Goal: Transaction & Acquisition: Obtain resource

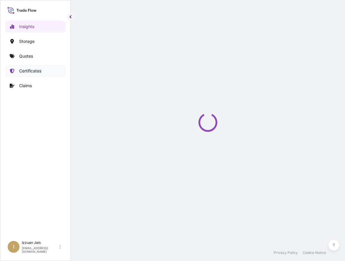
select select "2025"
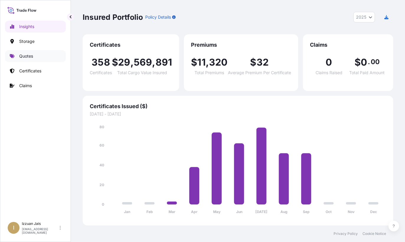
click at [27, 57] on p "Quotes" at bounding box center [26, 56] width 14 height 6
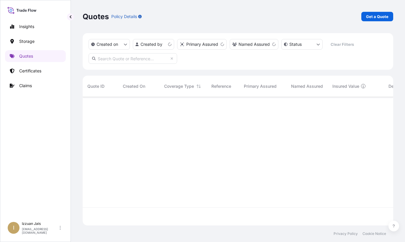
scroll to position [127, 305]
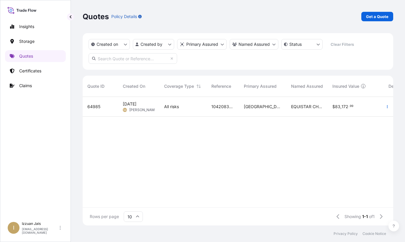
click at [32, 144] on div "Insights Storage Quotes Certificates Claims" at bounding box center [35, 116] width 61 height 203
click at [350, 17] on p "Get a Quote" at bounding box center [377, 17] width 22 height 6
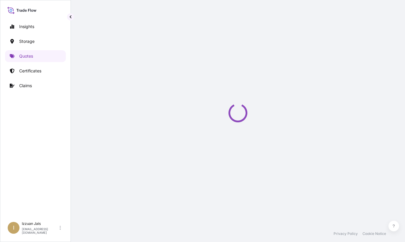
select select "Water"
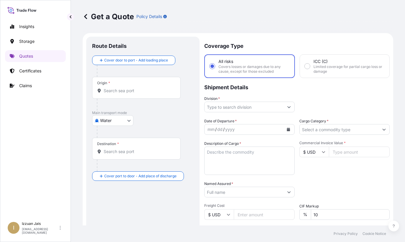
scroll to position [9, 0]
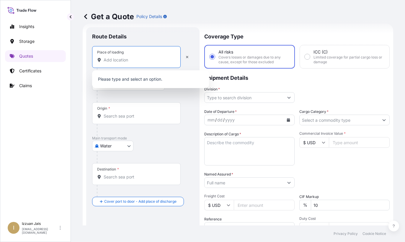
click at [118, 58] on input "Place of loading" at bounding box center [139, 60] width 70 height 6
paste input "[GEOGRAPHIC_DATA], [GEOGRAPHIC_DATA]"
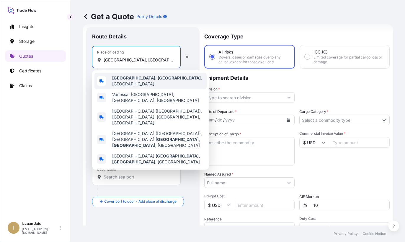
click at [127, 79] on b "[GEOGRAPHIC_DATA], [GEOGRAPHIC_DATA]" at bounding box center [156, 77] width 89 height 5
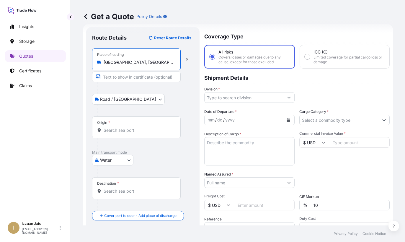
type input "[GEOGRAPHIC_DATA], [GEOGRAPHIC_DATA], [GEOGRAPHIC_DATA]"
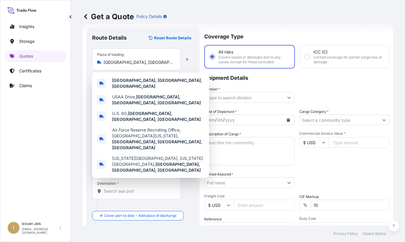
click at [25, 144] on div "Insights Storage Quotes Certificates Claims" at bounding box center [35, 116] width 61 height 203
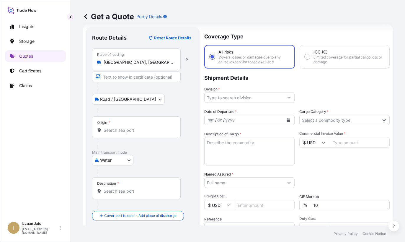
click at [111, 129] on input "Origin *" at bounding box center [139, 130] width 70 height 6
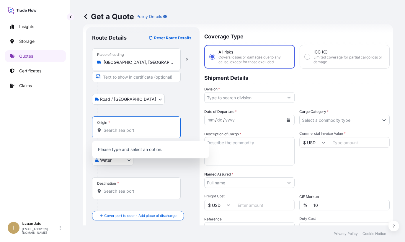
paste input "[GEOGRAPHIC_DATA]"
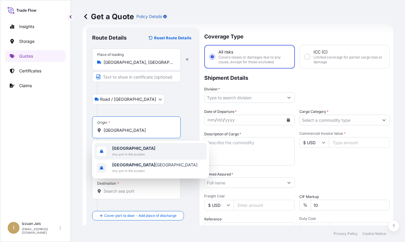
click at [138, 149] on b "[GEOGRAPHIC_DATA]" at bounding box center [133, 147] width 43 height 5
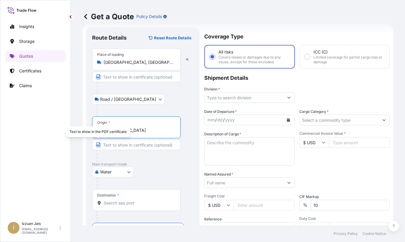
type input "[GEOGRAPHIC_DATA]"
click at [45, 148] on div "Insights Storage Quotes Certificates Claims" at bounding box center [35, 116] width 61 height 203
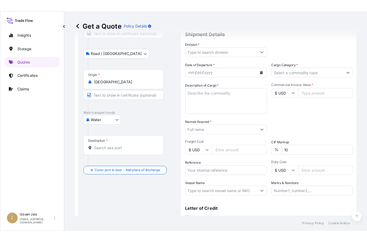
scroll to position [87, 0]
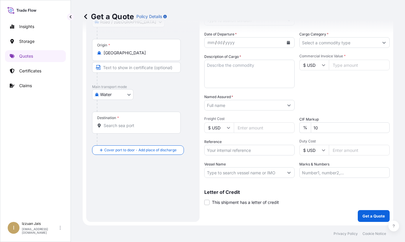
click at [113, 129] on div "Destination *" at bounding box center [136, 123] width 89 height 22
click at [113, 128] on input "Destination *" at bounding box center [139, 125] width 70 height 6
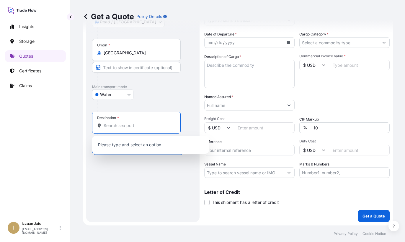
paste input "JEDDAH SA"
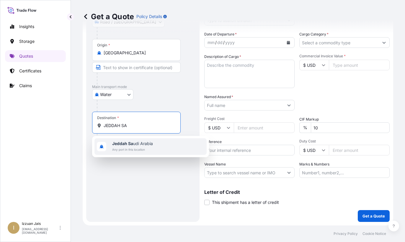
click at [121, 144] on b "Jeddah Sa" at bounding box center [122, 143] width 21 height 5
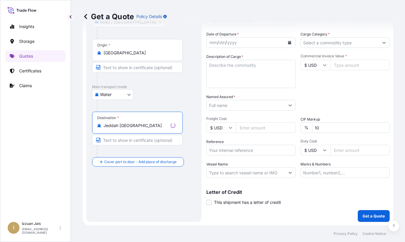
type input "Jeddah [GEOGRAPHIC_DATA]"
click at [56, 140] on div "Insights Storage Quotes Certificates Claims" at bounding box center [35, 116] width 61 height 203
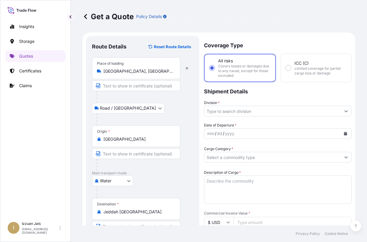
scroll to position [0, 0]
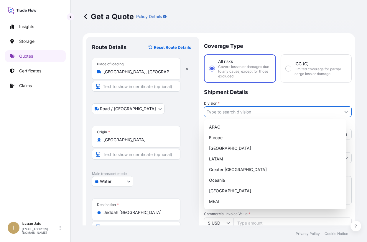
click at [343, 110] on button "Show suggestions" at bounding box center [346, 111] width 11 height 11
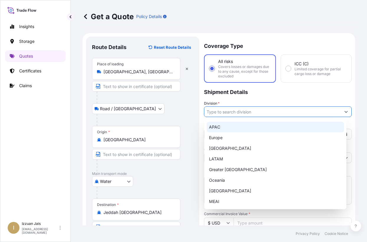
click at [238, 127] on div "APAC" at bounding box center [275, 127] width 137 height 11
type input "APAC"
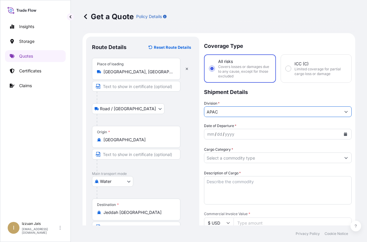
click at [238, 135] on div "mm / dd / yyyy" at bounding box center [272, 134] width 137 height 11
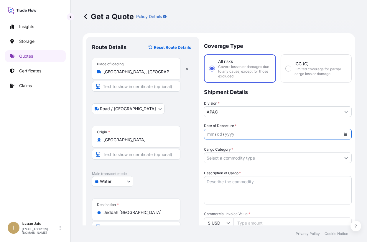
click at [343, 132] on button "Calendar" at bounding box center [345, 133] width 9 height 9
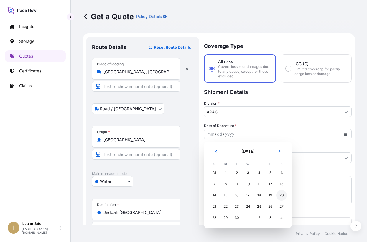
click at [280, 195] on div "20" at bounding box center [281, 195] width 11 height 11
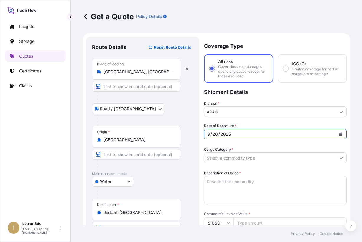
click at [249, 156] on input "Cargo Category *" at bounding box center [270, 157] width 132 height 11
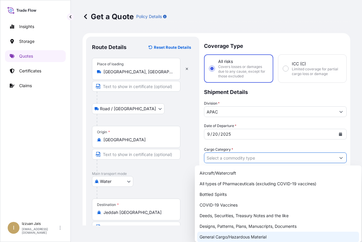
click at [230, 234] on div "General Cargo/Hazardous Material" at bounding box center [278, 236] width 162 height 11
type input "General Cargo/Hazardous Material"
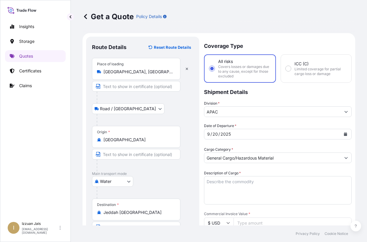
click at [189, 179] on div "Water Air Water Inland" at bounding box center [143, 181] width 102 height 11
click at [243, 185] on textarea "Description of Cargo *" at bounding box center [278, 190] width 148 height 28
paste textarea "PACKAGES LOADED ONTO 16 PALLETS LOADED INTO 1 20' CONTAINER(S) HOSE WTR 1/2IDX5…"
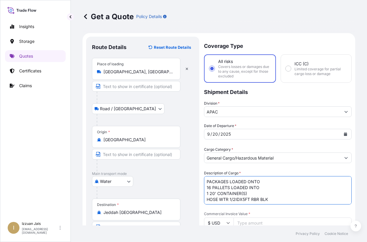
click at [206, 181] on textarea "PACKAGES LOADED ONTO 16 PALLETS LOADED INTO 1 20' CONTAINER(S) HOSE WTR 1/2IDX5…" at bounding box center [278, 190] width 148 height 28
click at [223, 184] on textarea "PACKAGES LOADED ONTO 16 PALLETS LOADED INTO 1 20' CONTAINER(S) HOSE WTR 1/2IDX5…" at bounding box center [278, 190] width 148 height 28
click at [207, 181] on textarea "PACKAGES LOADED ONTO 16 PALLETS LOADED INTO 1 20' CONTAINER(S) HOSE WTR 1/2IDX5…" at bounding box center [278, 190] width 148 height 28
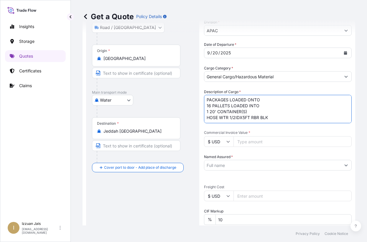
scroll to position [82, 0]
paste textarea "4873 PIECES"
click at [215, 112] on textarea "4873 PACKAGES LOADED ONTO 16 PALLETS LOADED INTO 1 20' CONTAINER(S) HOSE WTR 1/…" at bounding box center [278, 108] width 148 height 28
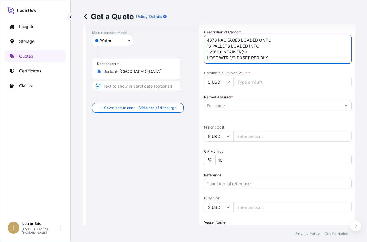
drag, startPoint x: 266, startPoint y: 56, endPoint x: 169, endPoint y: 56, distance: 97.4
click at [169, 56] on form "Route Details Reset Route Details Place of loading [GEOGRAPHIC_DATA], [GEOGRAPH…" at bounding box center [219, 99] width 273 height 415
paste textarea "CHEMICAL COMPOUNDS (NON HAZARDOUS)"
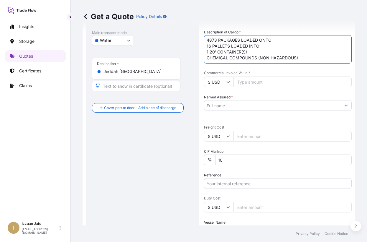
drag, startPoint x: 258, startPoint y: 58, endPoint x: 298, endPoint y: 58, distance: 40.7
click at [298, 58] on textarea "4873 PACKAGES LOADED ONTO 16 PALLETS LOADED INTO 1 20' CONTAINER(S) CHEMICAL CO…" at bounding box center [278, 49] width 148 height 28
type textarea "4873 PACKAGES LOADED ONTO 16 PALLETS LOADED INTO 1 20' CONTAINER(S) CHEMICAL CO…"
click at [132, 199] on div "Route Details Reset Route Details Place of loading [GEOGRAPHIC_DATA], [GEOGRAPH…" at bounding box center [143, 100] width 102 height 396
click at [244, 82] on input "Commercial Invoice Value *" at bounding box center [293, 81] width 118 height 11
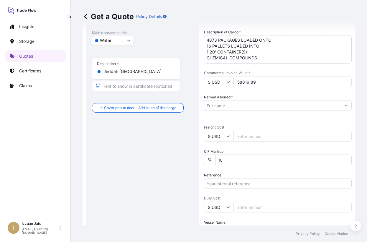
type input "58619.89"
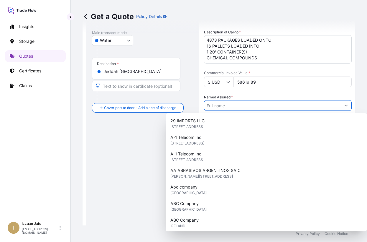
click at [238, 105] on input "Named Assured *" at bounding box center [272, 105] width 137 height 11
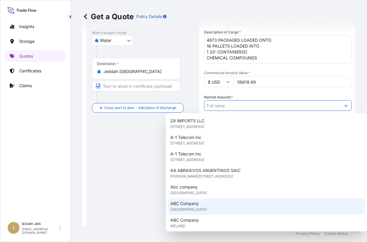
paste input "ECOLAB INC."
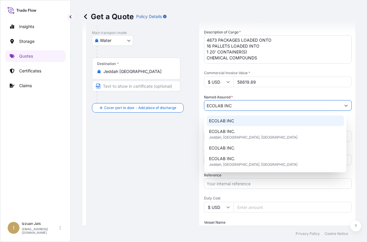
click at [226, 120] on span "ECOLAB INC" at bounding box center [221, 121] width 25 height 6
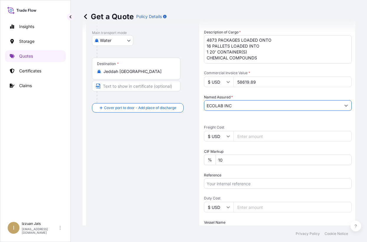
type input "ECOLAB INC"
click at [164, 147] on div "Route Details Reset Route Details Place of loading [GEOGRAPHIC_DATA], [GEOGRAPH…" at bounding box center [143, 100] width 102 height 396
click at [246, 135] on input "Freight Cost" at bounding box center [293, 136] width 118 height 11
type input "1562"
click at [135, 193] on div "Route Details Reset Route Details Place of loading [GEOGRAPHIC_DATA], [GEOGRAPH…" at bounding box center [143, 100] width 102 height 396
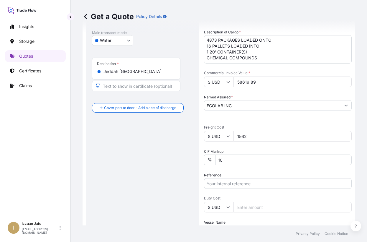
click at [215, 184] on input "Reference" at bounding box center [278, 183] width 148 height 11
paste input "US30220883827"
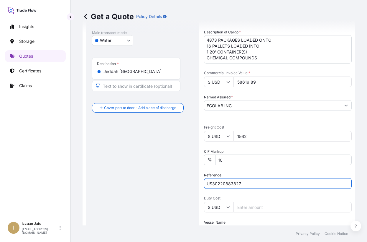
type input "US30220883827"
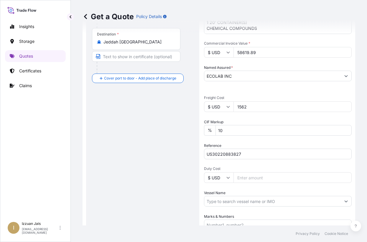
click at [244, 178] on input "Duty Cost" at bounding box center [293, 177] width 118 height 11
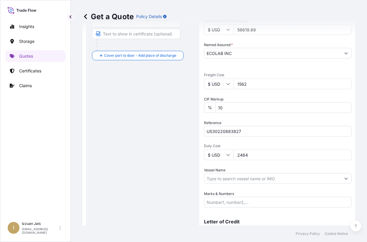
scroll to position [222, 0]
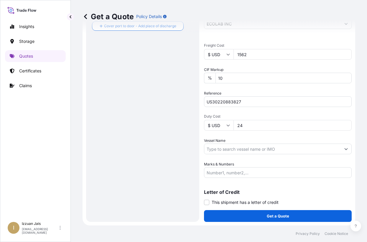
type input "2"
type input "2465.00"
click at [136, 149] on div "Route Details Reset Route Details Place of loading [GEOGRAPHIC_DATA], [GEOGRAPH…" at bounding box center [143, 18] width 102 height 396
click at [219, 149] on input "Vessel Name" at bounding box center [272, 148] width 137 height 11
paste input "MAERSK MEMPHIS"
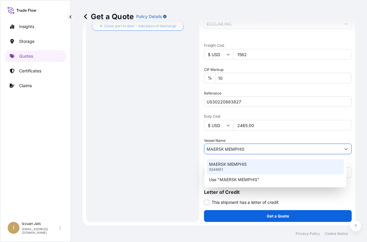
click at [223, 166] on p "MAERSK MEMPHIS" at bounding box center [228, 164] width 38 height 6
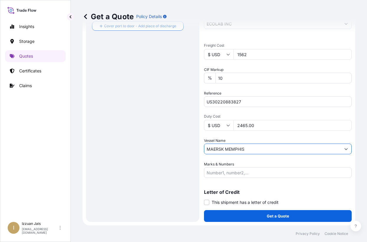
type input "MAERSK MEMPHIS"
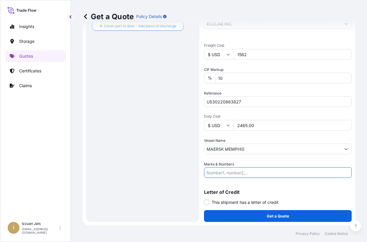
drag, startPoint x: 219, startPoint y: 171, endPoint x: 218, endPoint y: 174, distance: 3.3
click at [219, 171] on input "Marks & Numbers" at bounding box center [278, 172] width 148 height 11
paste input "MRKU7554970 759786"
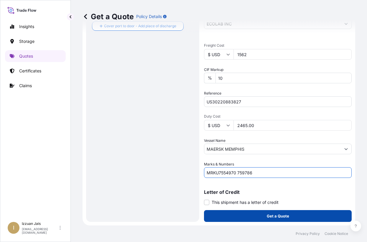
type input "MRKU7554970 759786"
click at [271, 217] on p "Get a Quote" at bounding box center [278, 216] width 22 height 6
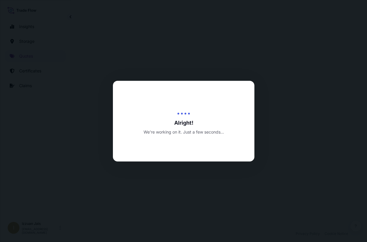
select select "Road / [GEOGRAPHIC_DATA]"
select select "Water"
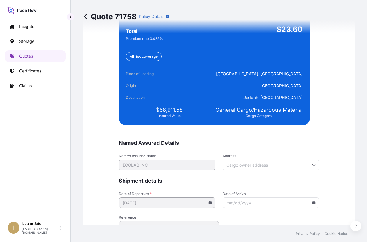
scroll to position [1427, 0]
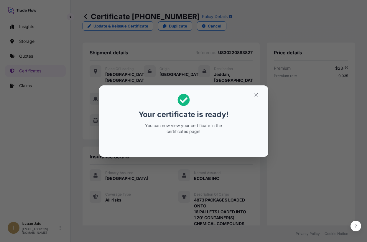
click at [255, 94] on button "button" at bounding box center [256, 94] width 15 height 9
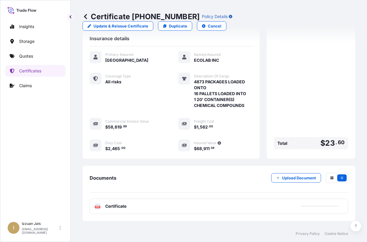
scroll to position [156, 0]
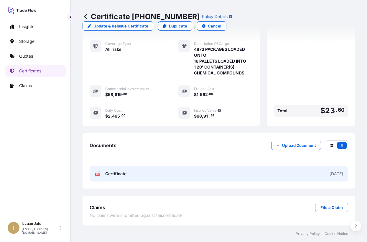
click at [109, 173] on span "Certificate" at bounding box center [115, 174] width 21 height 6
